Goal: Task Accomplishment & Management: Complete application form

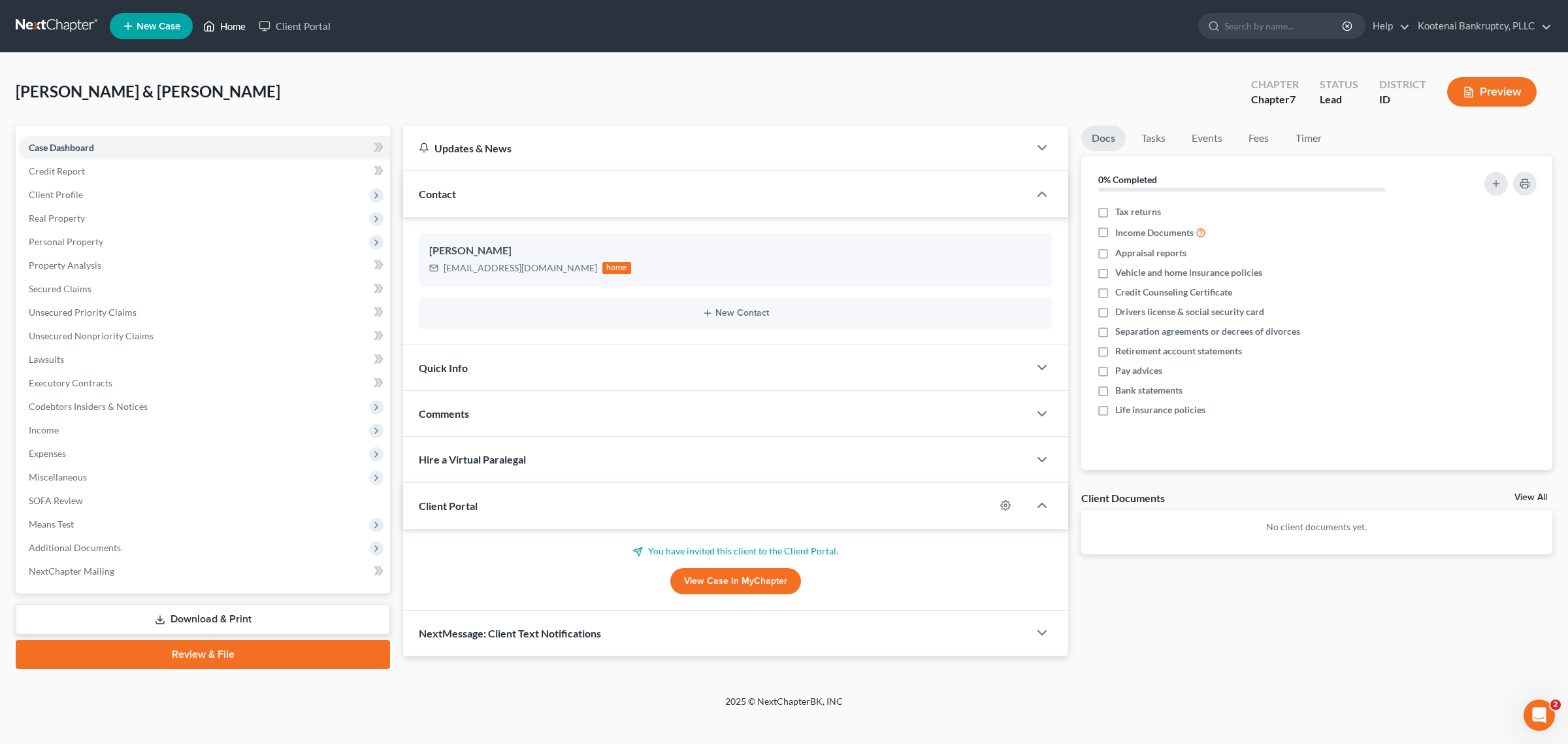
click at [230, 25] on link "Home" at bounding box center [225, 26] width 56 height 24
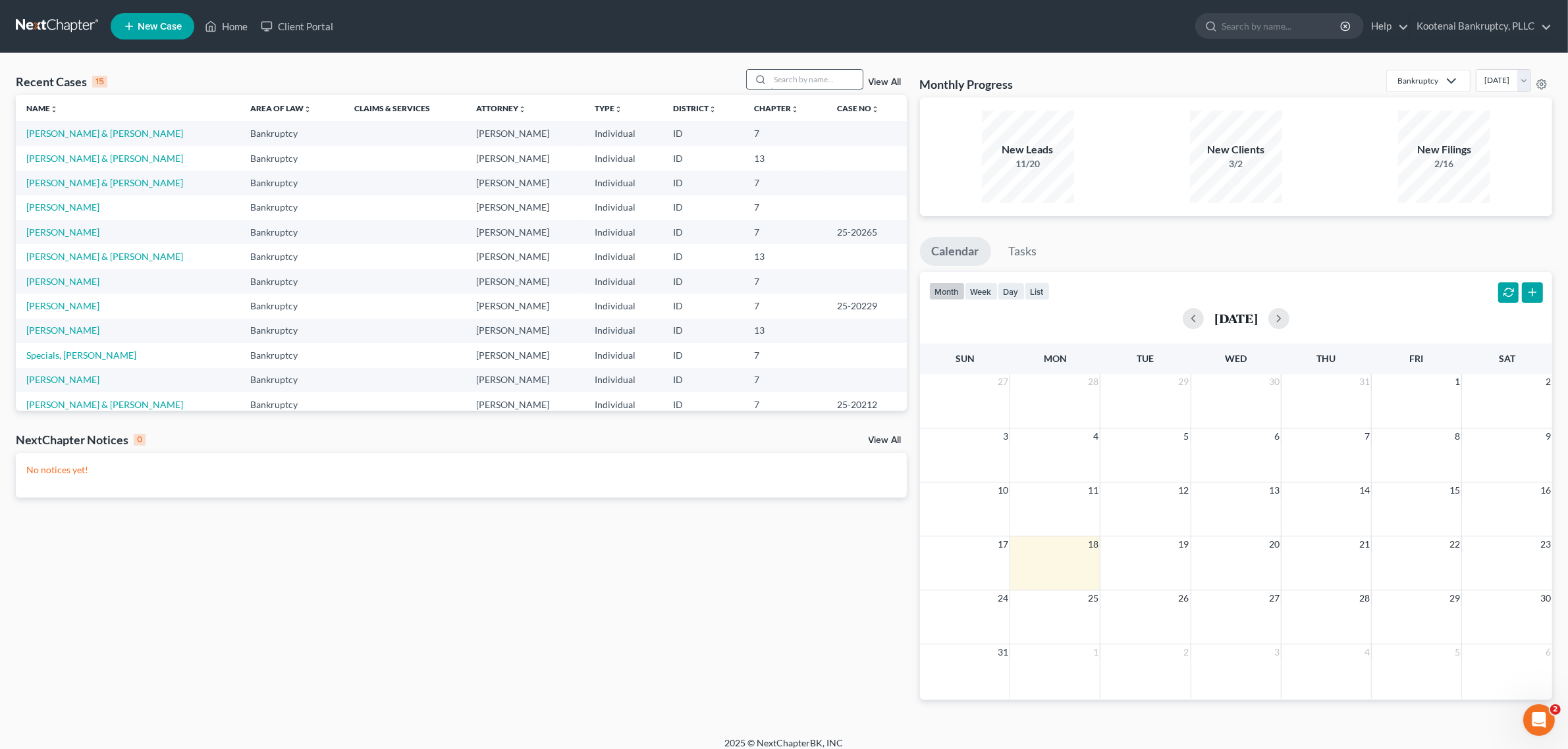
click at [788, 82] on input "search" at bounding box center [816, 79] width 92 height 19
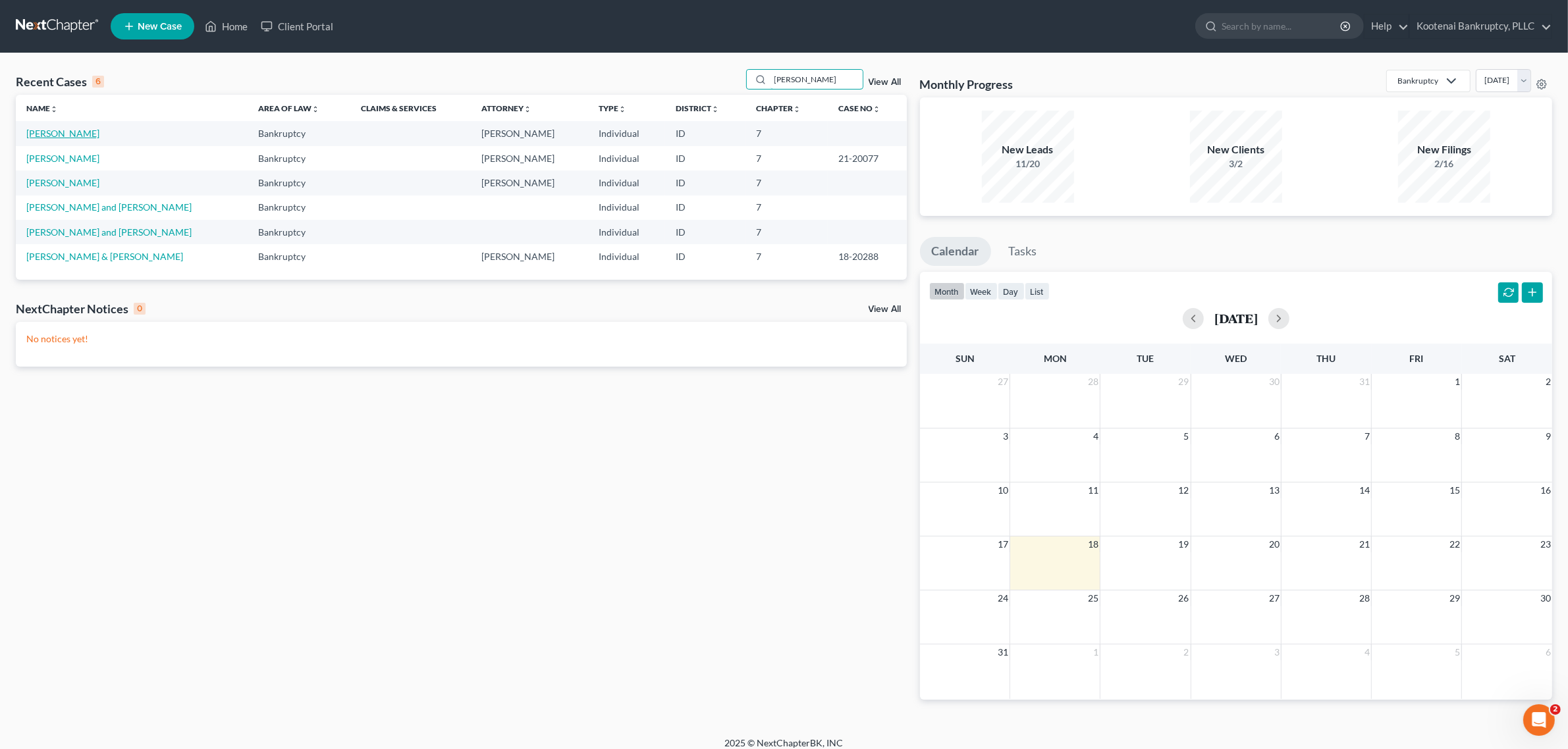
type input "heid"
click at [84, 130] on link "[PERSON_NAME]" at bounding box center [62, 133] width 73 height 11
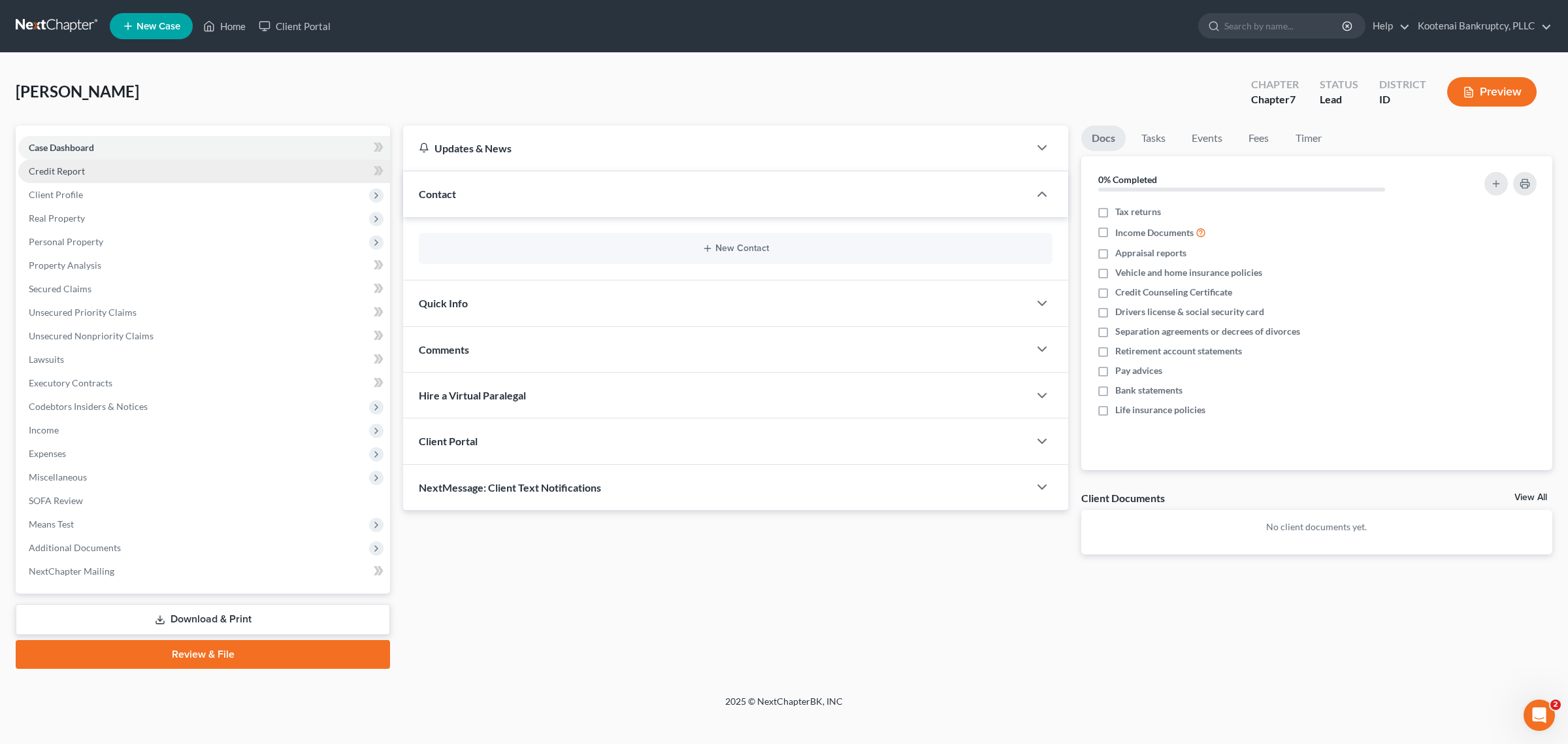
click at [117, 180] on link "Credit Report" at bounding box center [204, 172] width 372 height 24
click at [116, 187] on span "Client Profile" at bounding box center [204, 195] width 372 height 24
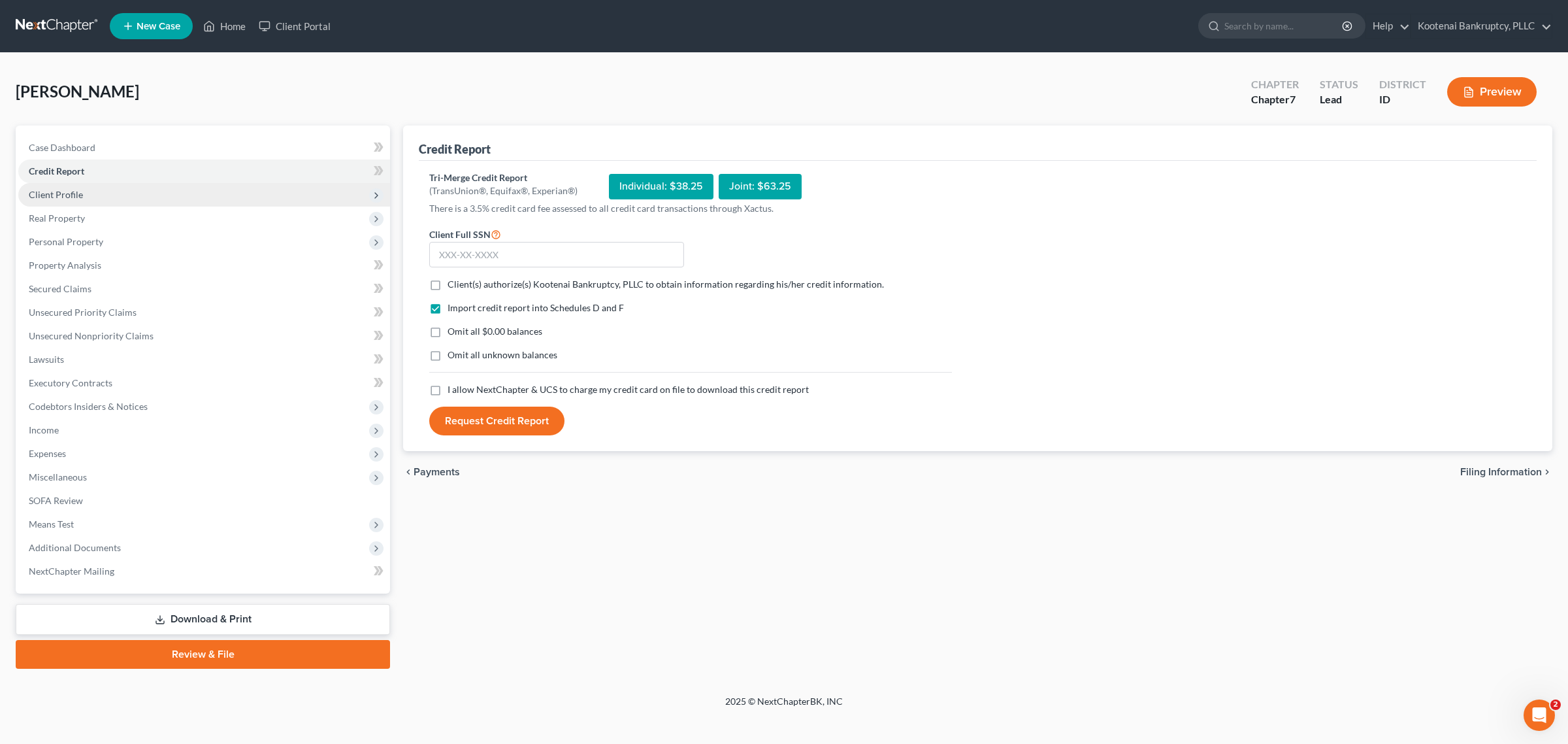
click at [113, 191] on span "Client Profile" at bounding box center [204, 195] width 372 height 24
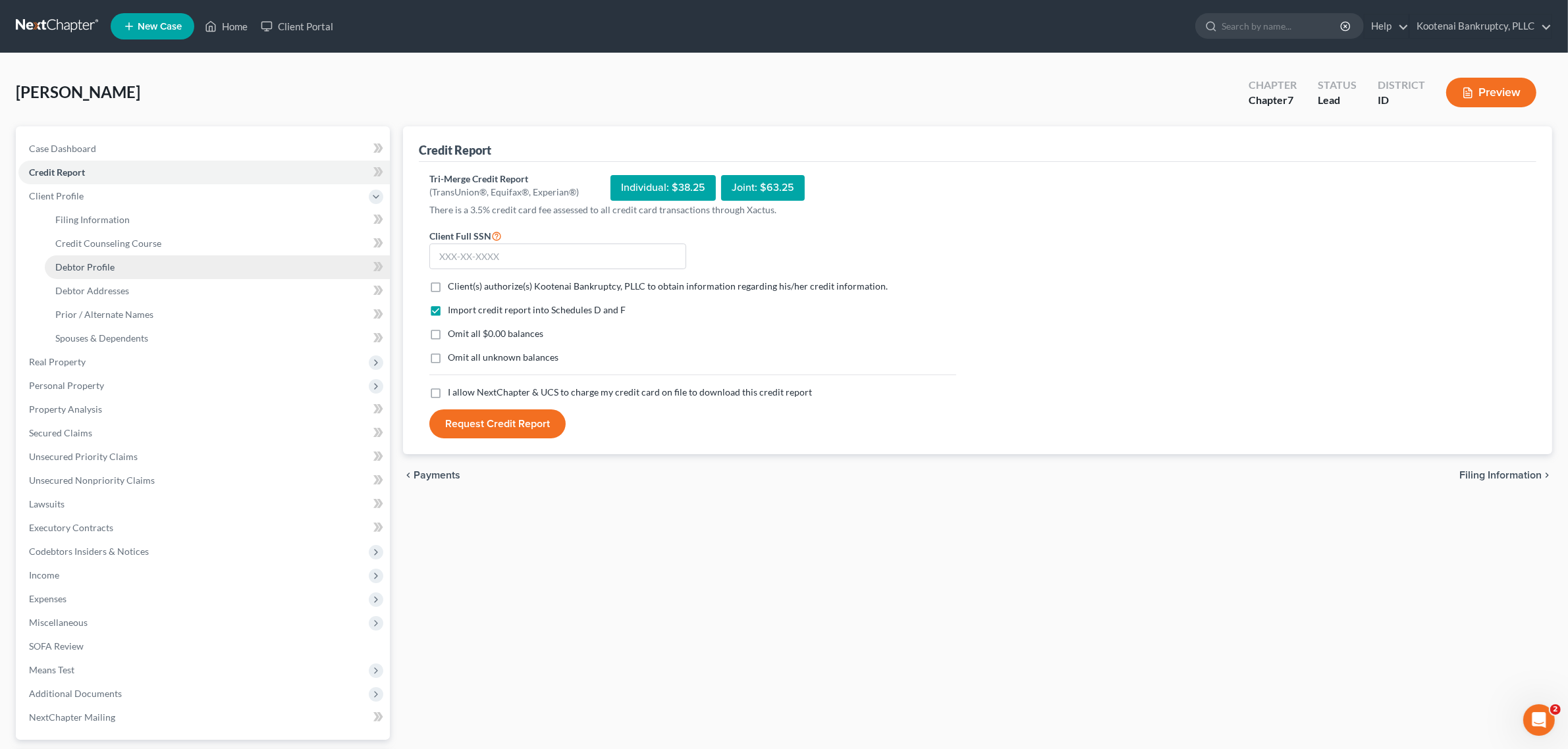
click at [120, 263] on link "Debtor Profile" at bounding box center [217, 268] width 345 height 24
select select "3"
select select "0"
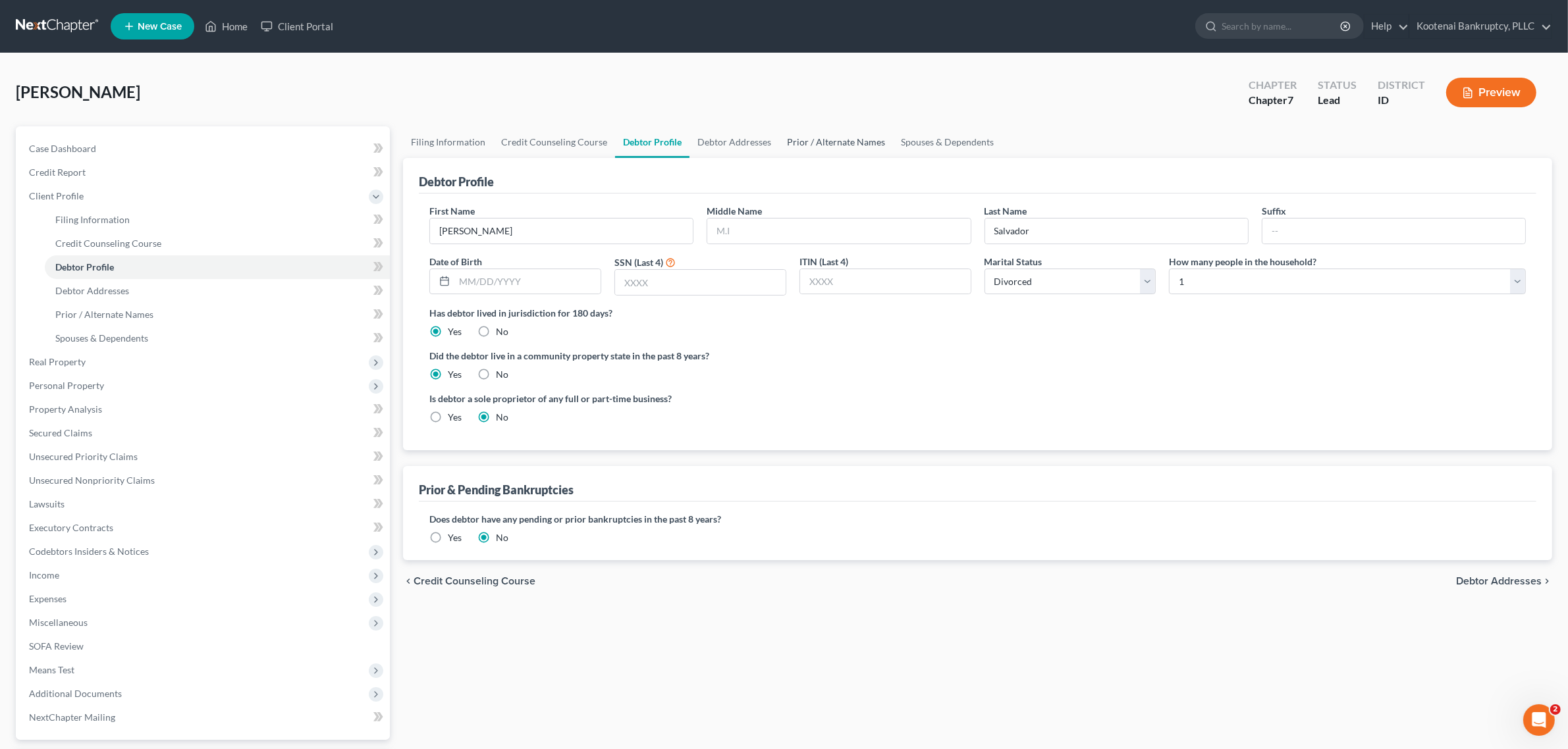
click at [831, 133] on link "Prior / Alternate Names" at bounding box center [836, 142] width 114 height 32
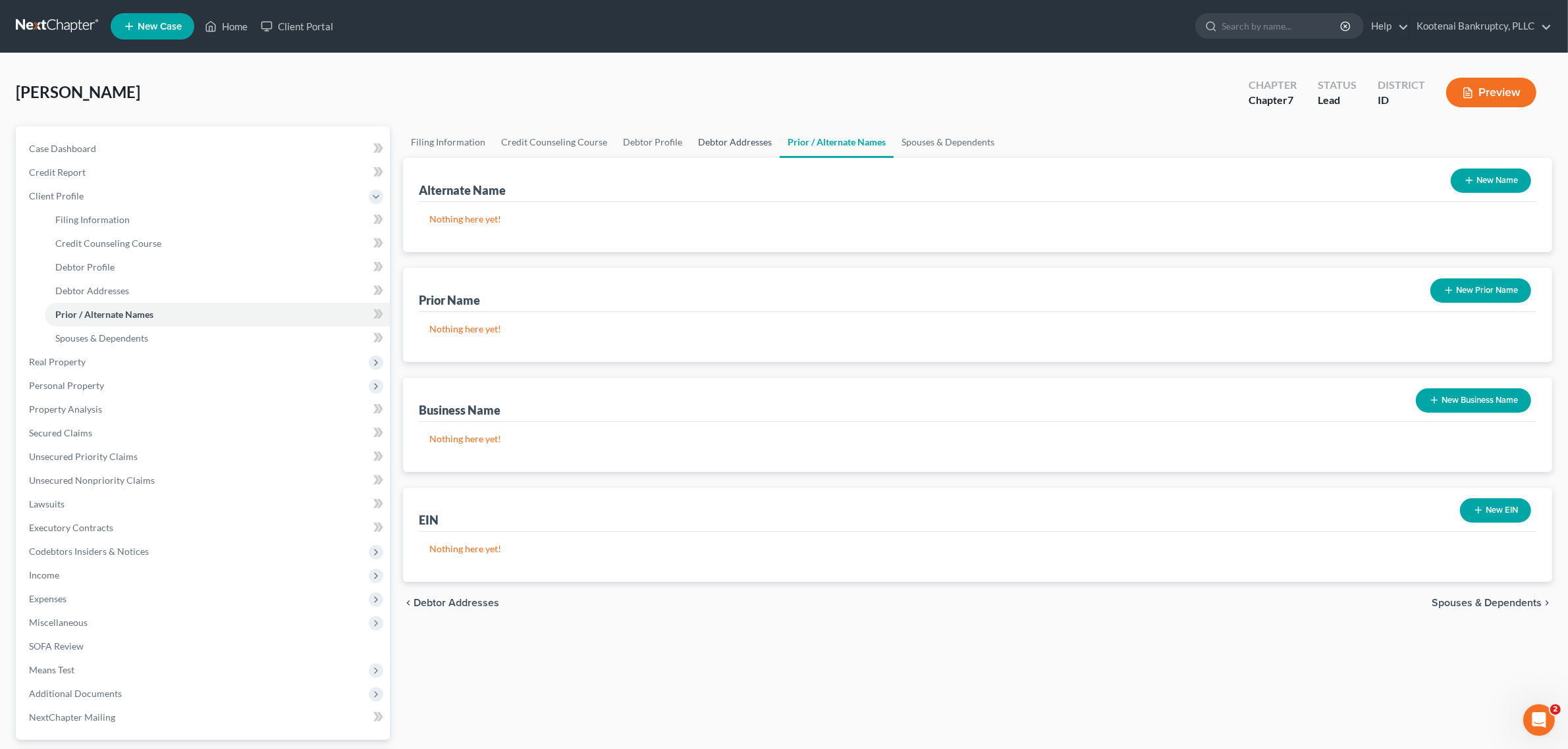
click at [728, 149] on link "Debtor Addresses" at bounding box center [735, 142] width 90 height 32
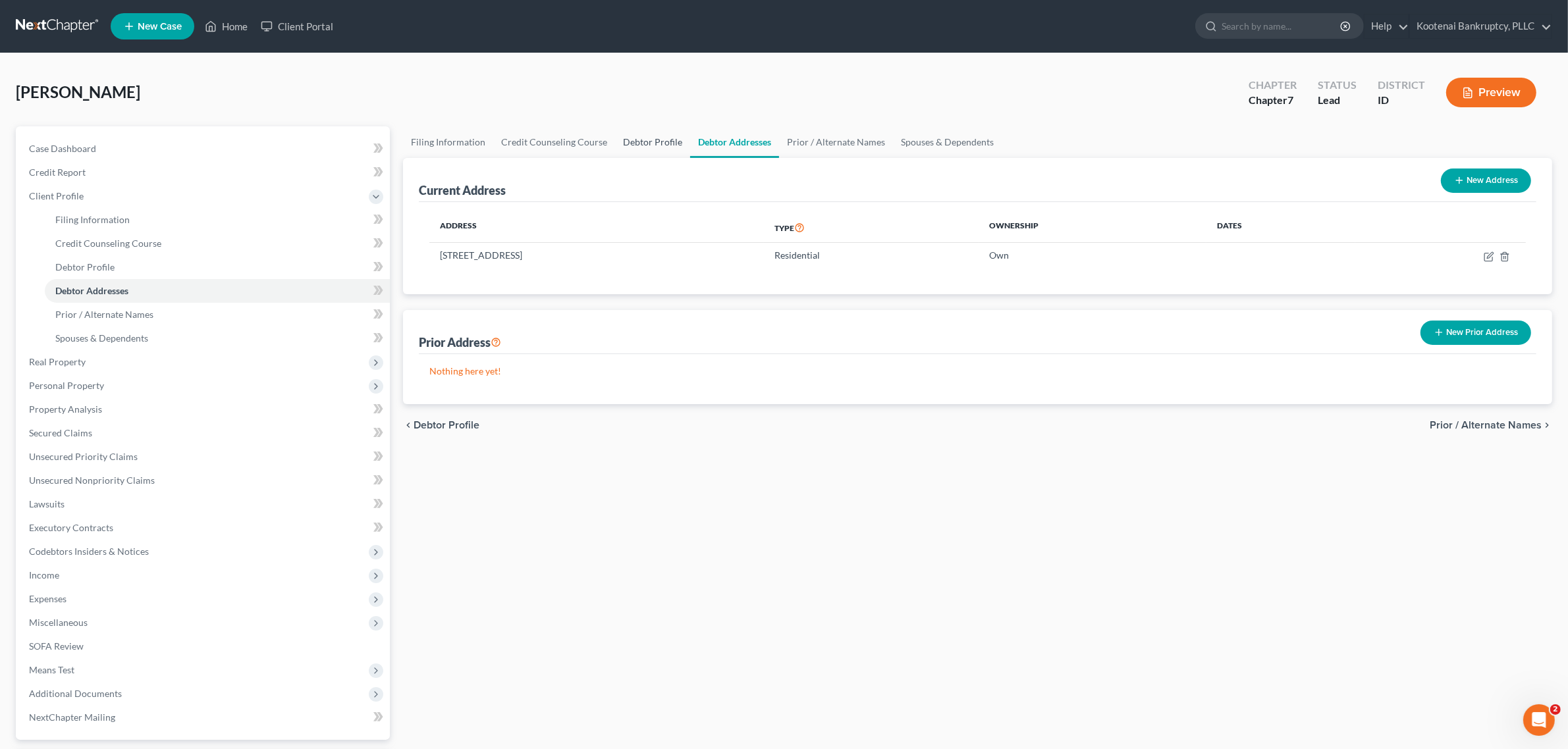
click at [665, 140] on link "Debtor Profile" at bounding box center [652, 142] width 75 height 32
select select "3"
select select "0"
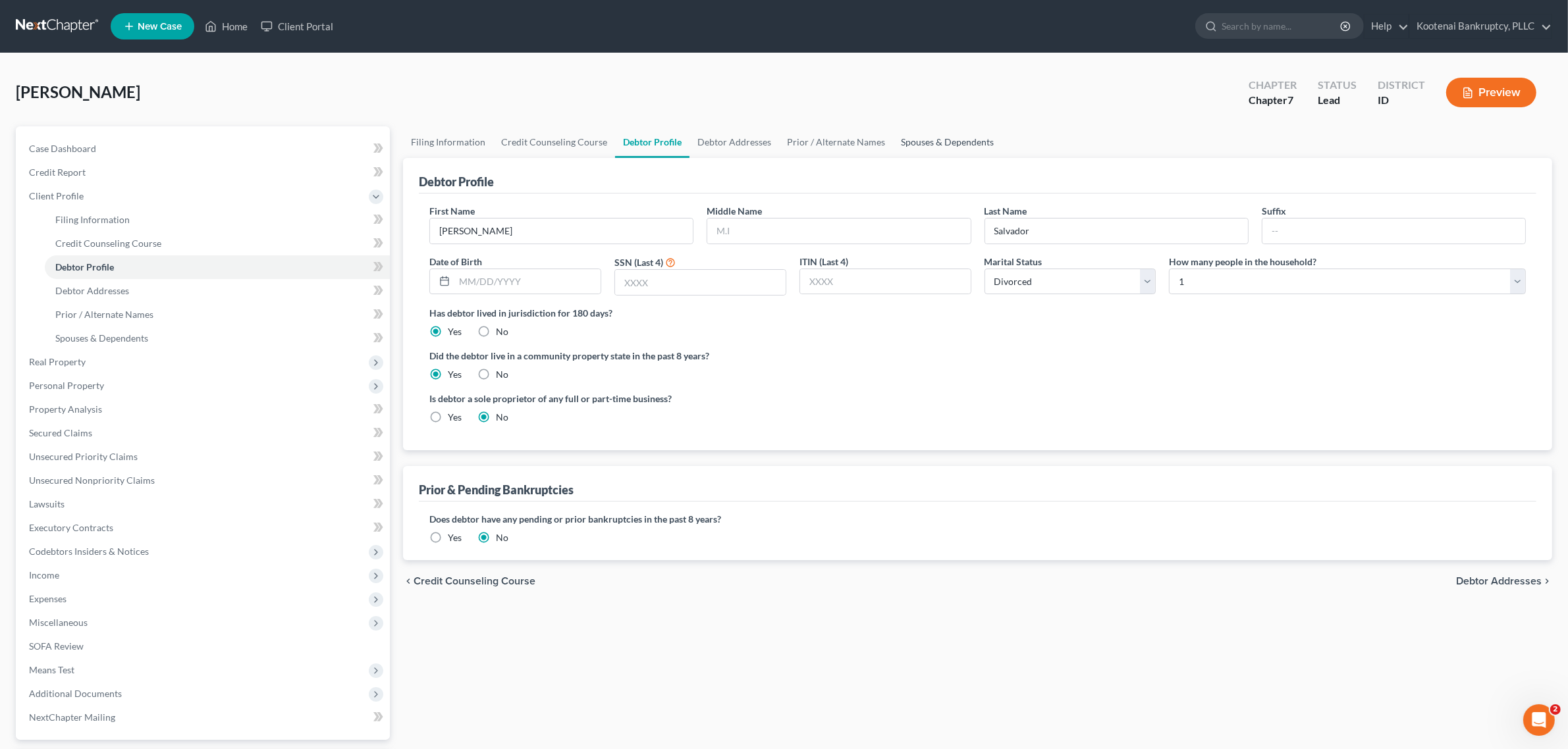
click at [893, 140] on link "Spouses & Dependents" at bounding box center [948, 142] width 109 height 32
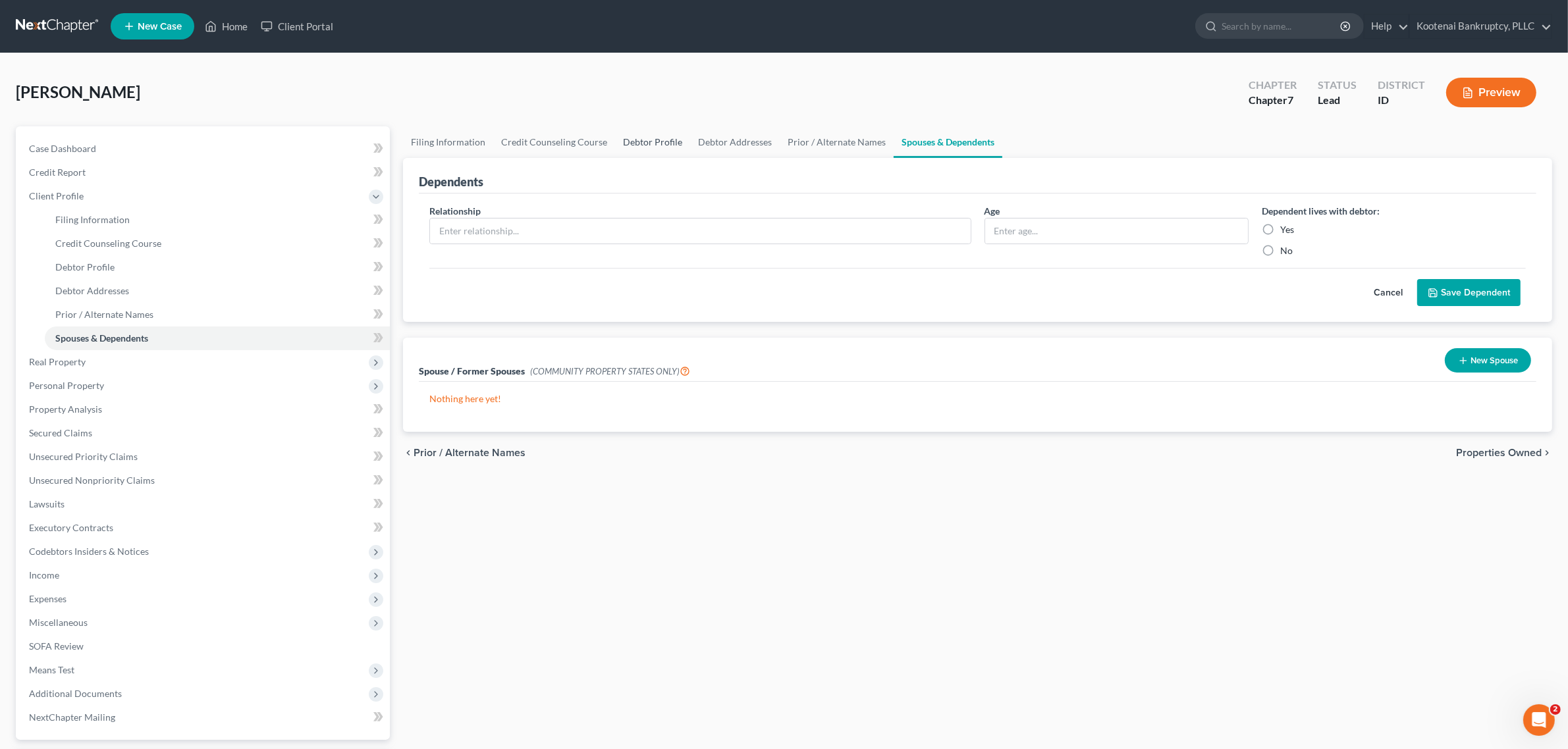
click at [619, 137] on link "Debtor Profile" at bounding box center [652, 142] width 75 height 32
select select "3"
select select "0"
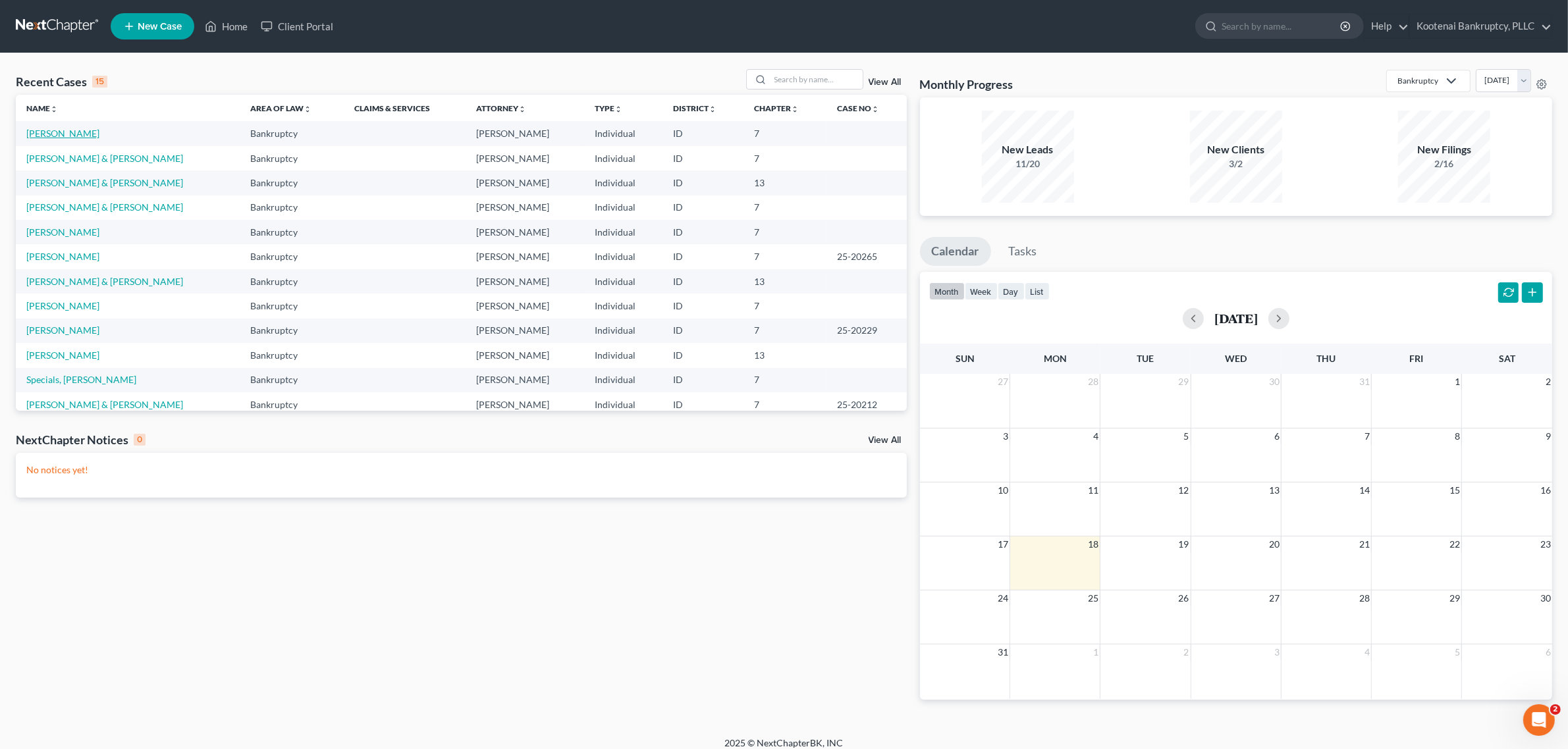
click at [50, 133] on link "[PERSON_NAME]" at bounding box center [62, 133] width 73 height 11
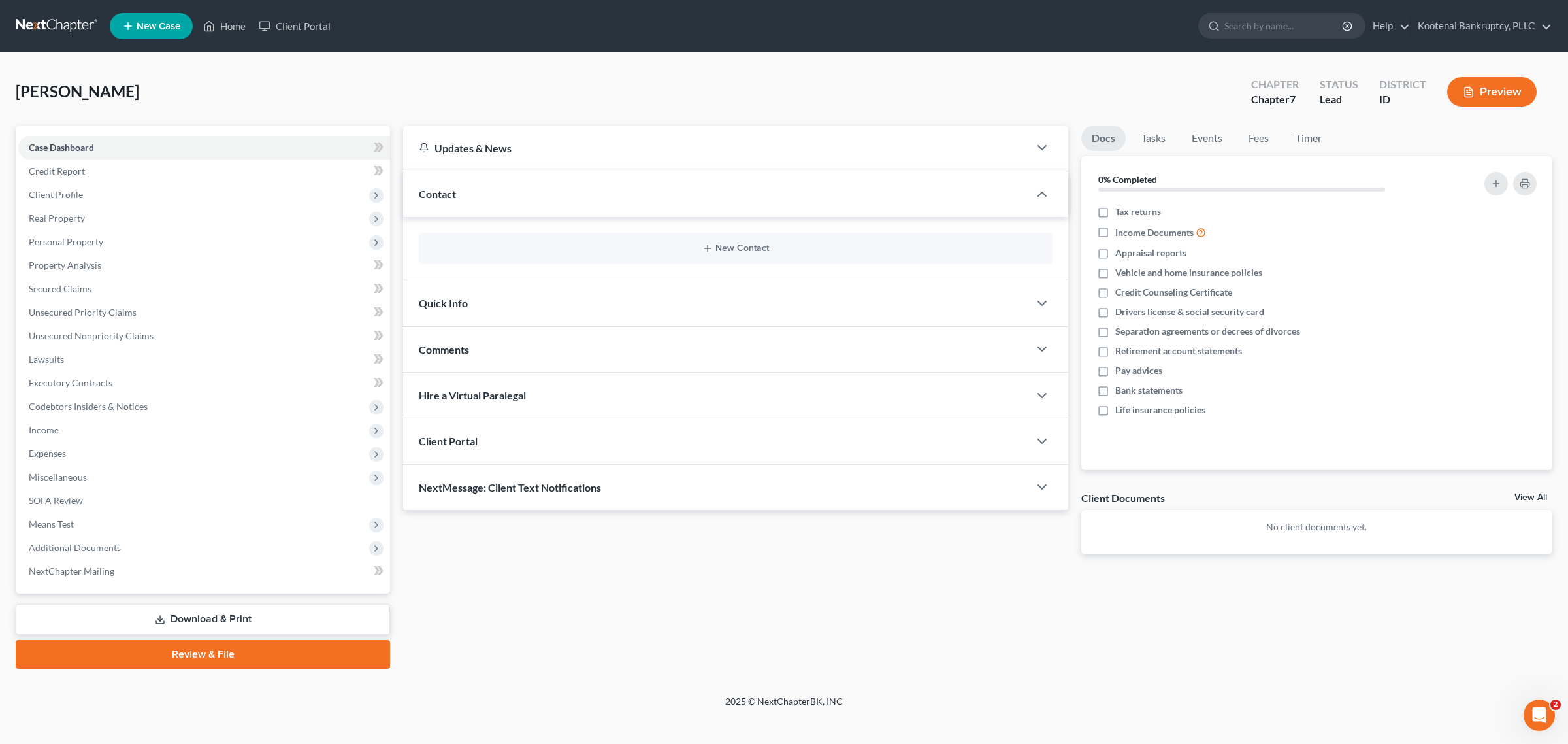
click at [801, 441] on div "Client Portal" at bounding box center [716, 441] width 626 height 45
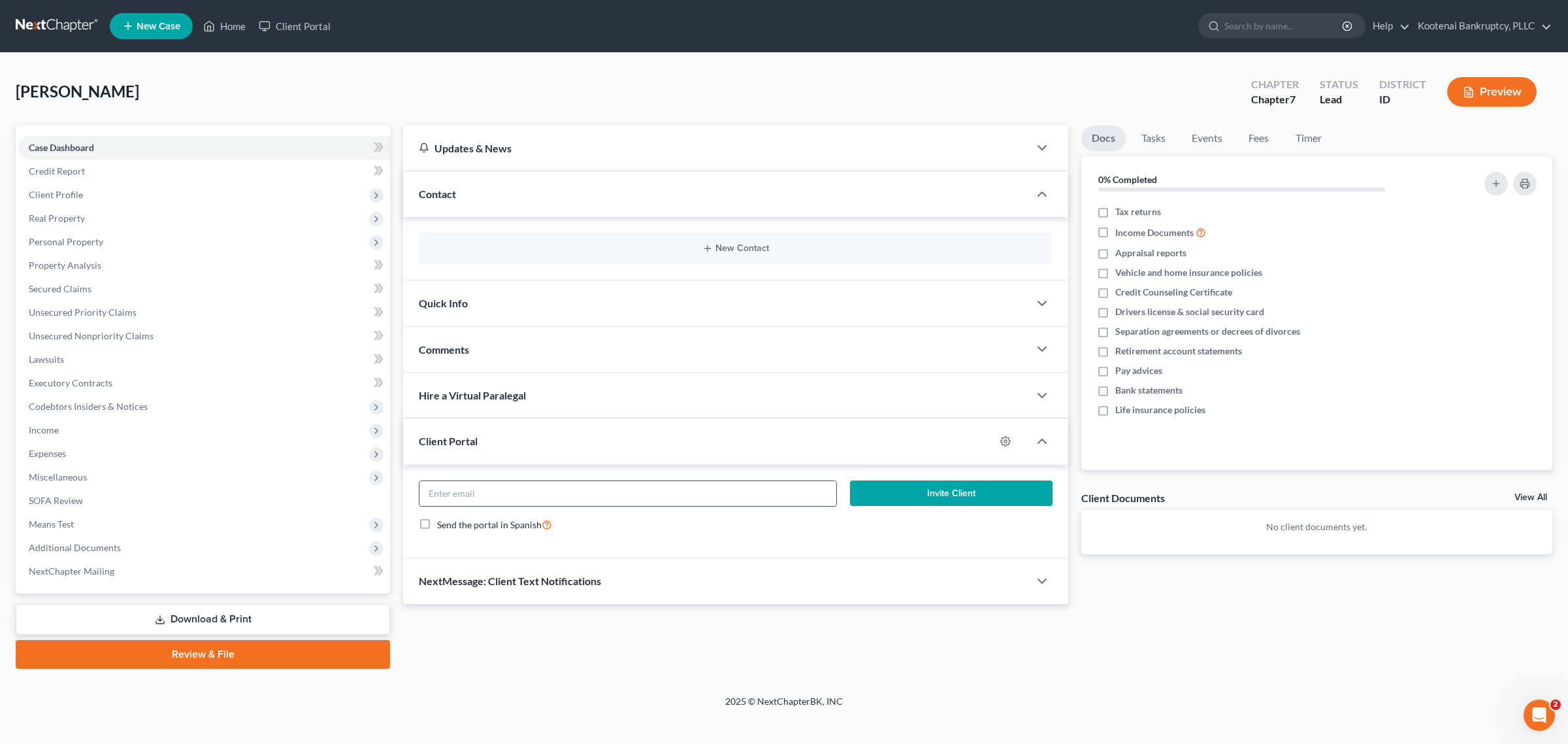
click at [684, 495] on input "email" at bounding box center [628, 493] width 417 height 25
paste input "[EMAIL_ADDRESS][DOMAIN_NAME]"
type input "[EMAIL_ADDRESS][DOMAIN_NAME]"
drag, startPoint x: 601, startPoint y: 499, endPoint x: 376, endPoint y: 508, distance: 225.2
click at [376, 508] on div "Petition Navigation Case Dashboard Payments Invoices Payments Payments Credit R…" at bounding box center [784, 397] width 1550 height 543
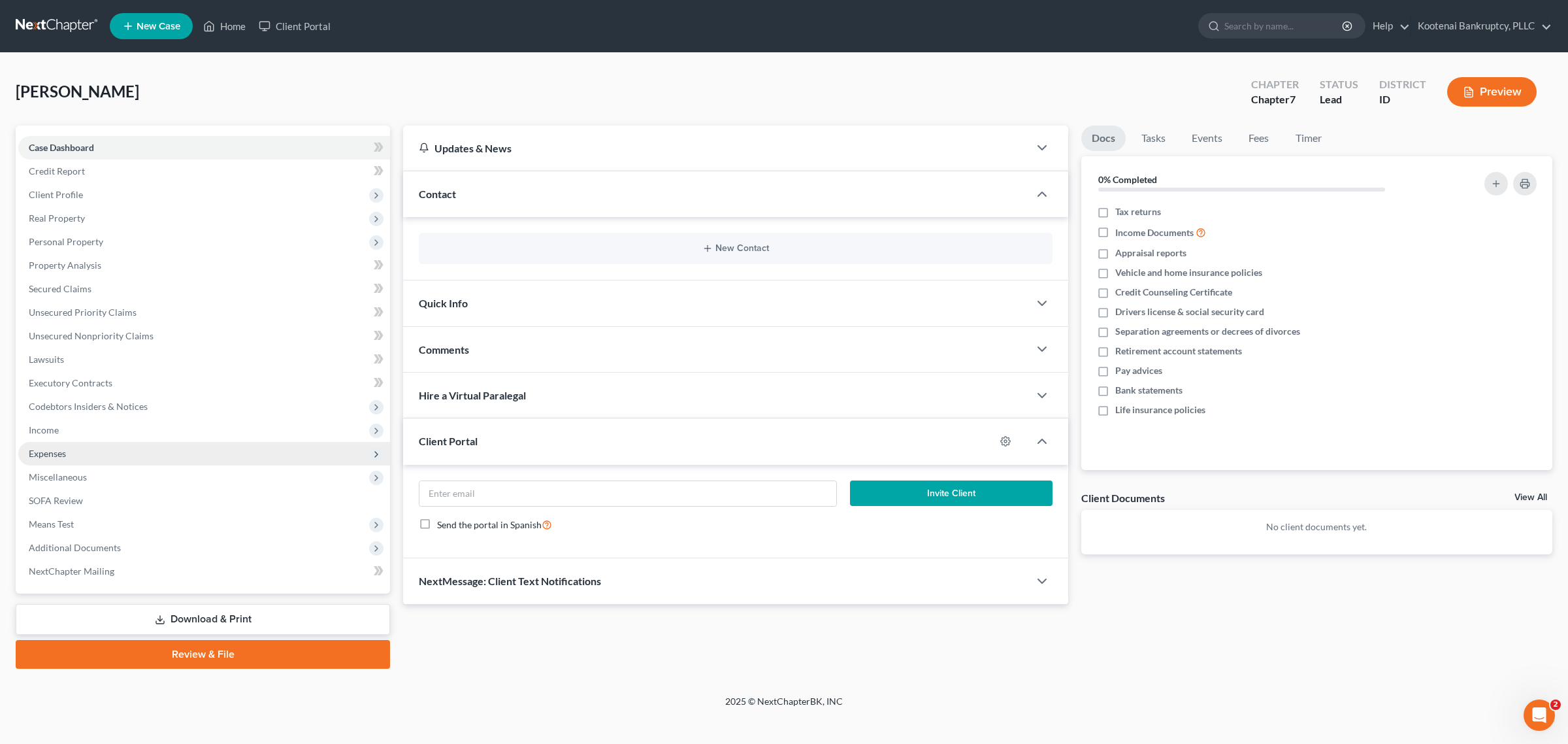
click at [80, 456] on span "Expenses" at bounding box center [204, 454] width 372 height 24
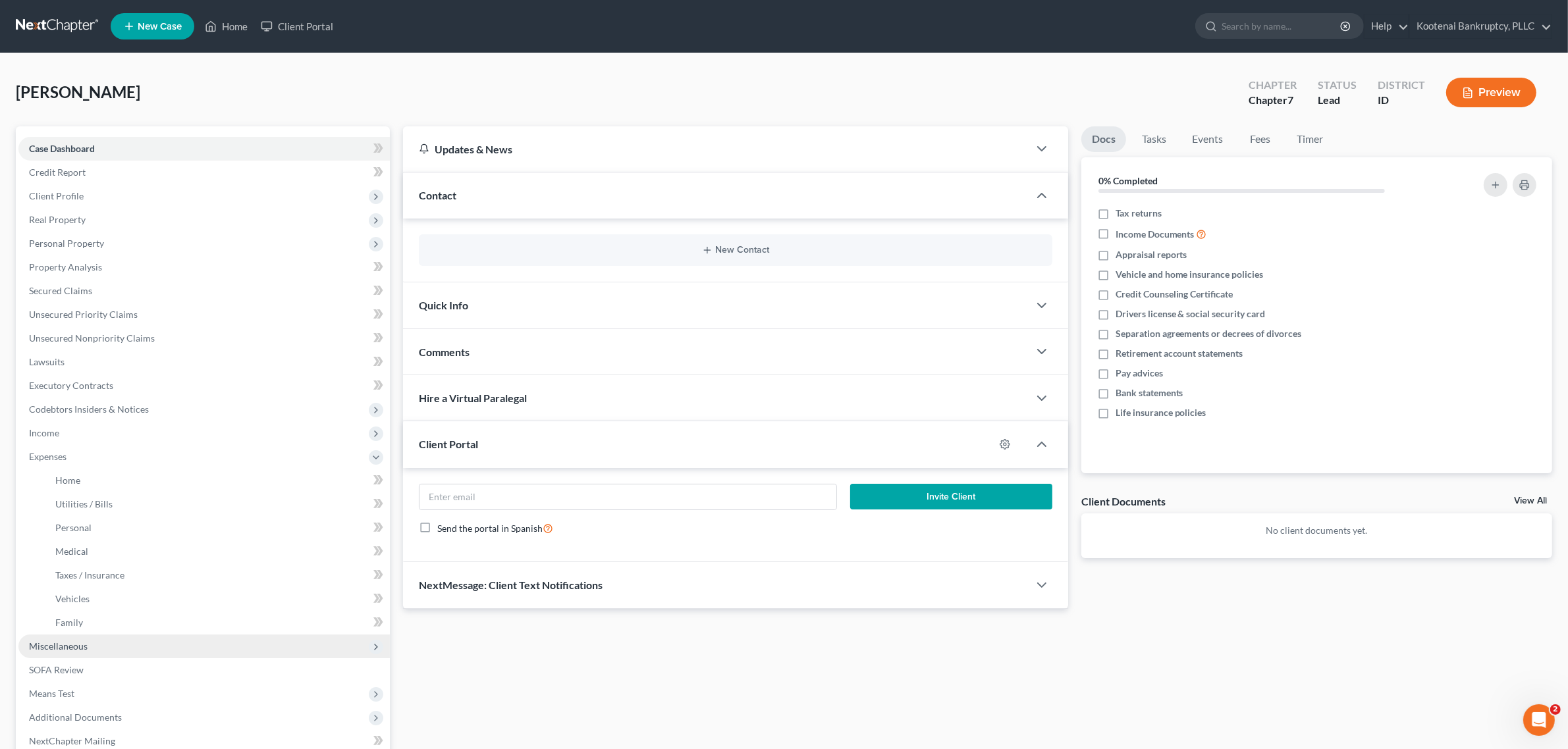
click at [78, 645] on span "Miscellaneous" at bounding box center [58, 646] width 58 height 11
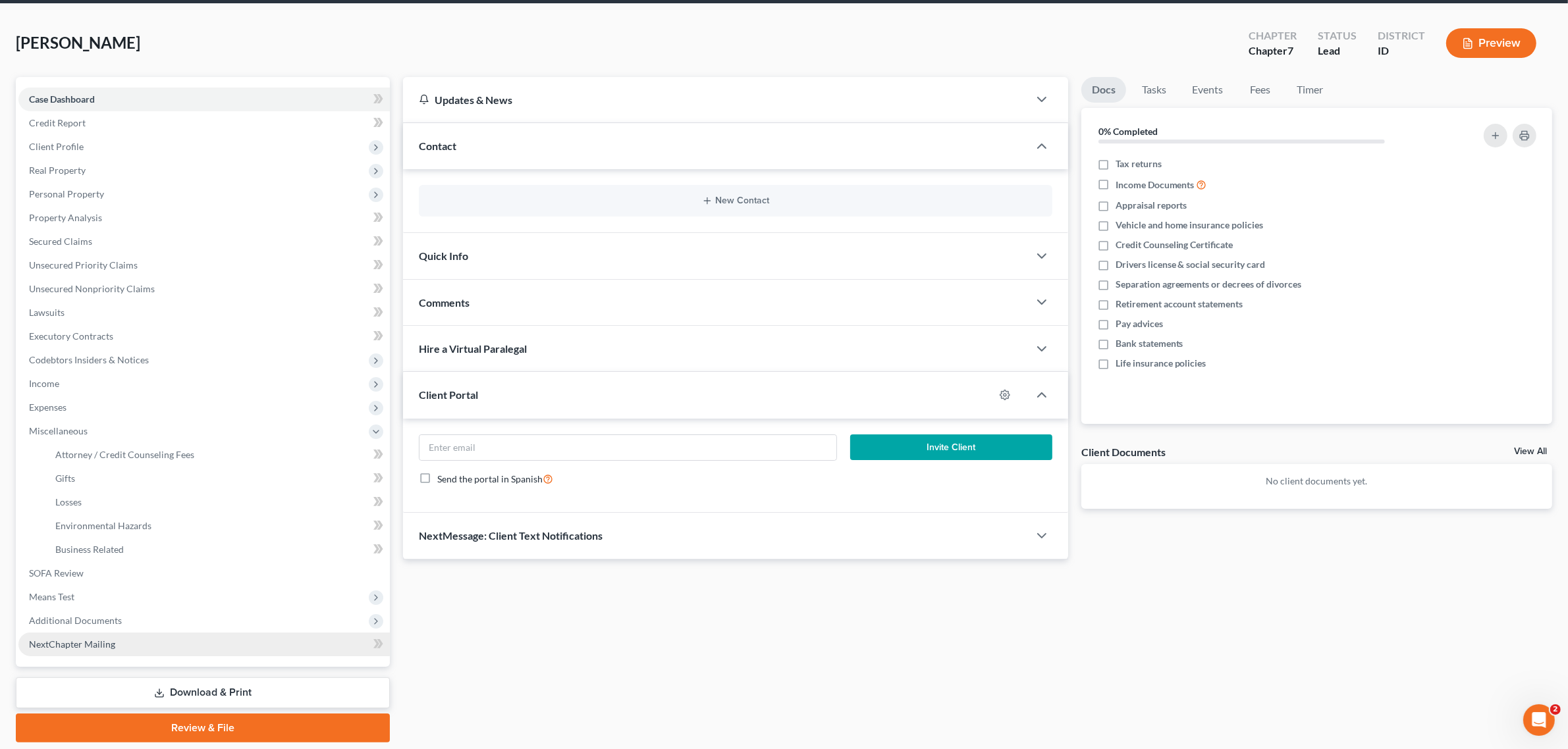
scroll to position [91, 0]
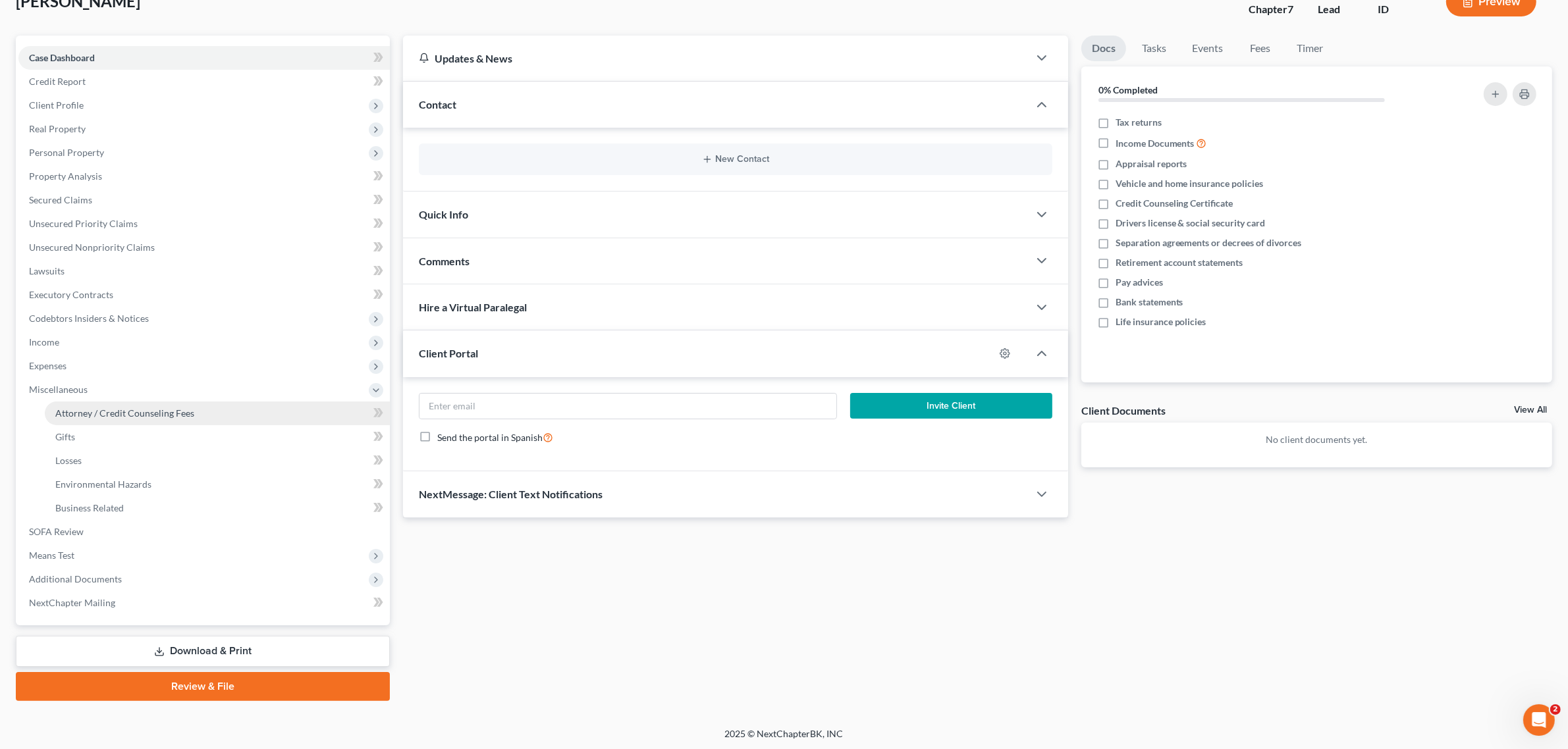
click at [121, 408] on span "Attorney / Credit Counseling Fees" at bounding box center [125, 413] width 139 height 11
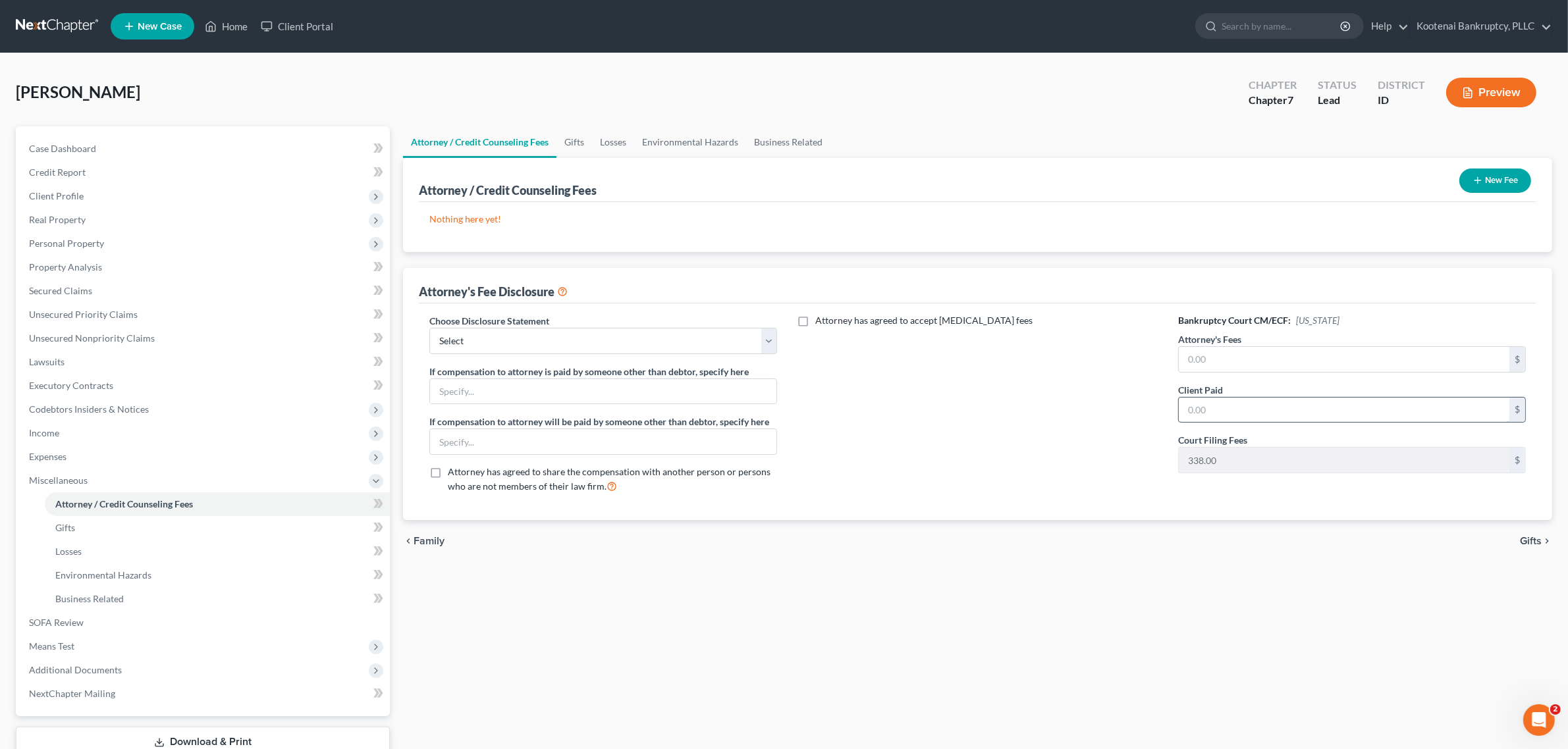
click at [1226, 416] on input "text" at bounding box center [1343, 409] width 330 height 25
click at [521, 382] on input "text" at bounding box center [603, 391] width 346 height 25
type input "[PERSON_NAME]"
drag, startPoint x: 860, startPoint y: 557, endPoint x: 817, endPoint y: 547, distance: 44.1
click at [857, 555] on div "chevron_left Family Gifts chevron_right" at bounding box center [977, 541] width 1149 height 42
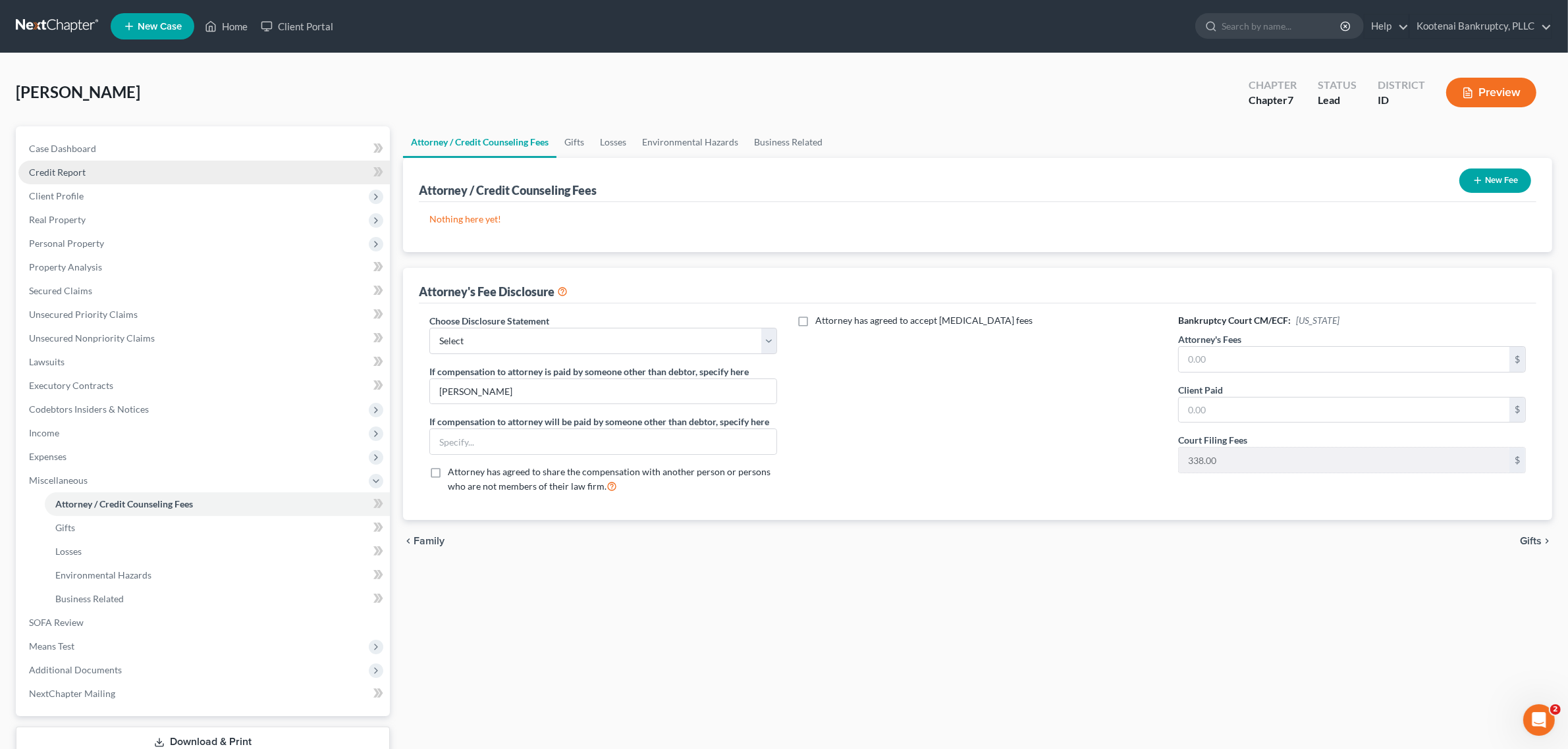
drag, startPoint x: 144, startPoint y: 163, endPoint x: 125, endPoint y: 173, distance: 21.5
click at [144, 163] on link "Credit Report" at bounding box center [204, 173] width 371 height 24
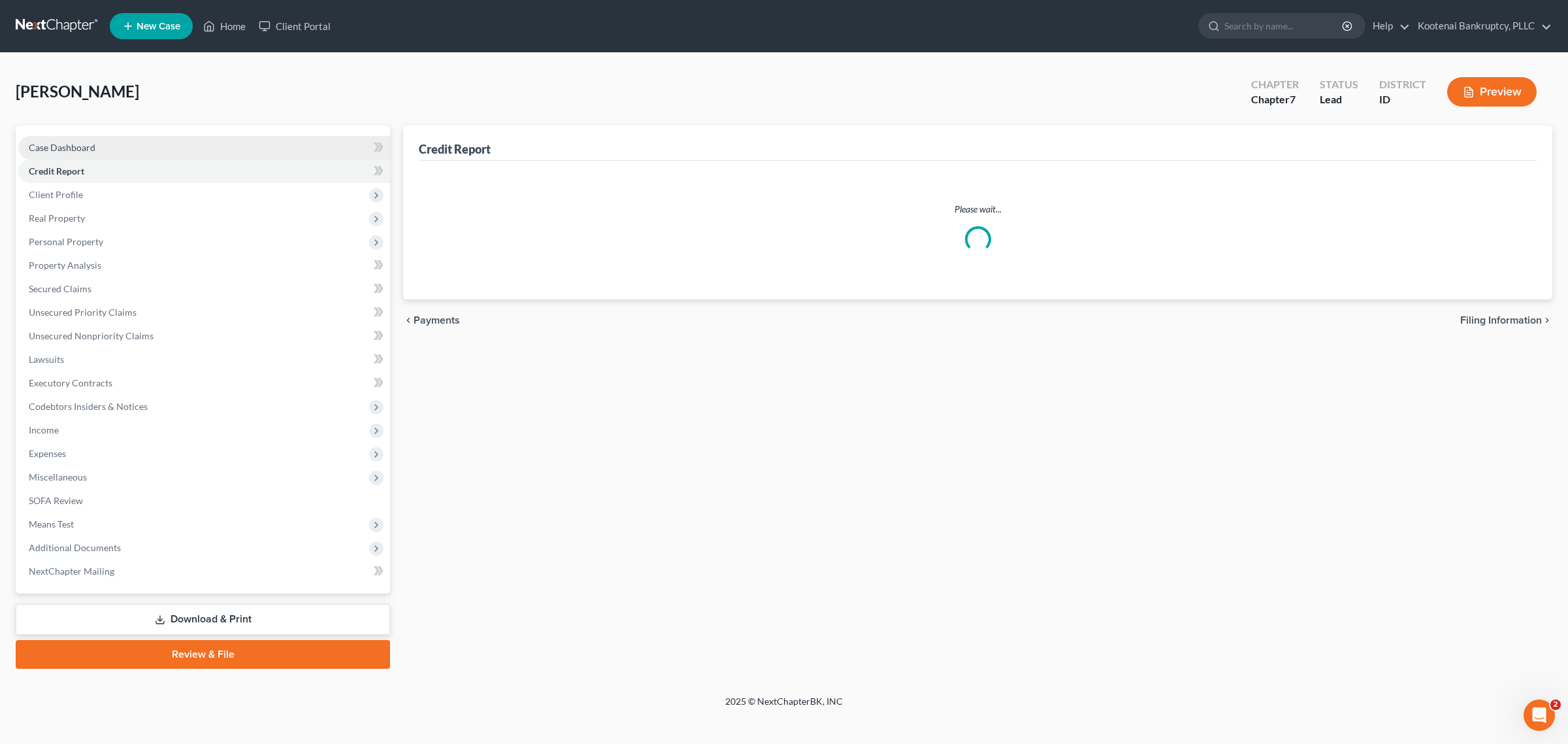
click at [83, 148] on span "Case Dashboard" at bounding box center [62, 148] width 67 height 11
